Goal: Information Seeking & Learning: Learn about a topic

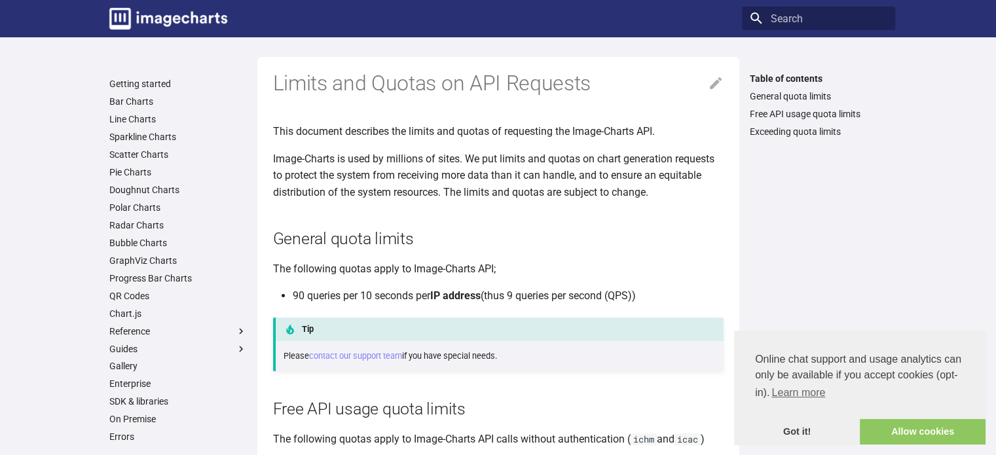
scroll to position [196, 0]
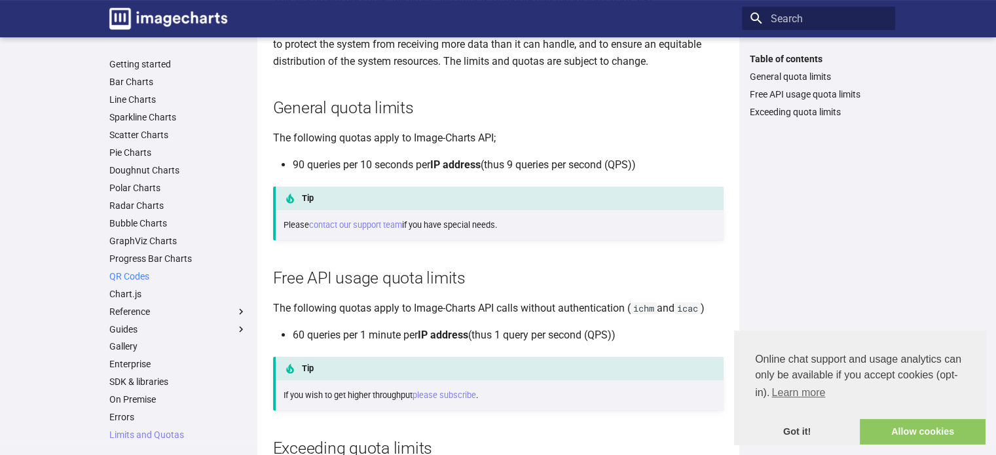
click at [135, 276] on link "QR Codes" at bounding box center [178, 276] width 138 height 12
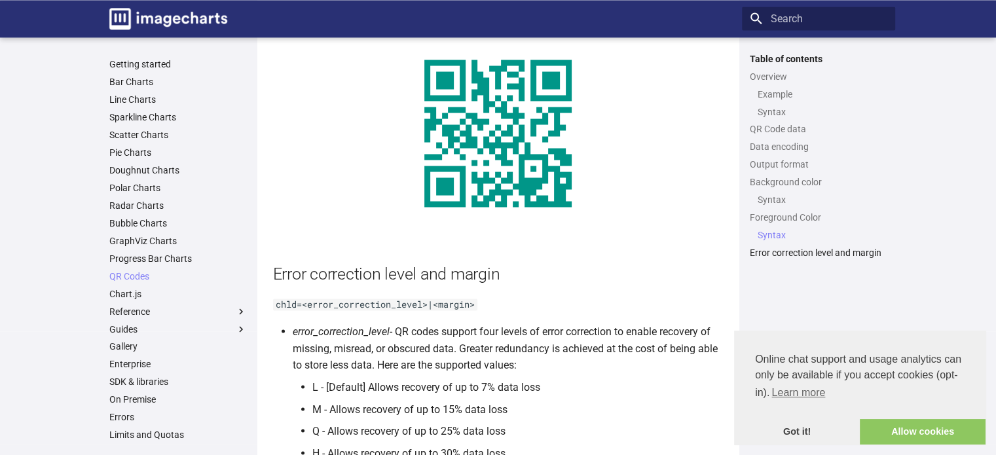
scroll to position [2358, 0]
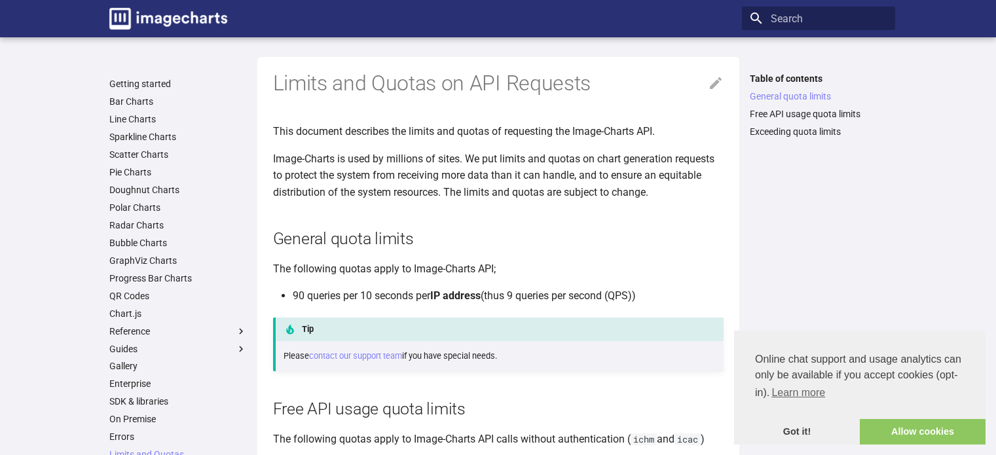
scroll to position [196, 0]
